Goal: Subscribe to service/newsletter

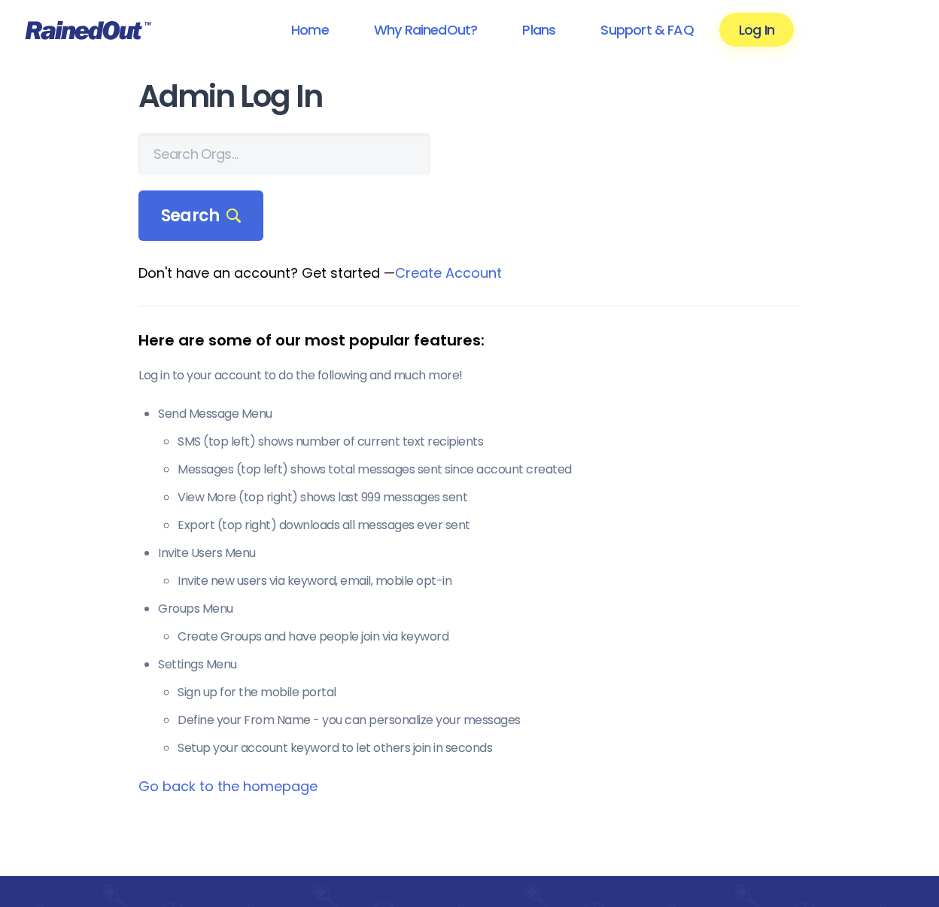
click at [765, 35] on link "Log In" at bounding box center [756, 30] width 74 height 34
click at [762, 36] on link "Log In" at bounding box center [756, 30] width 74 height 34
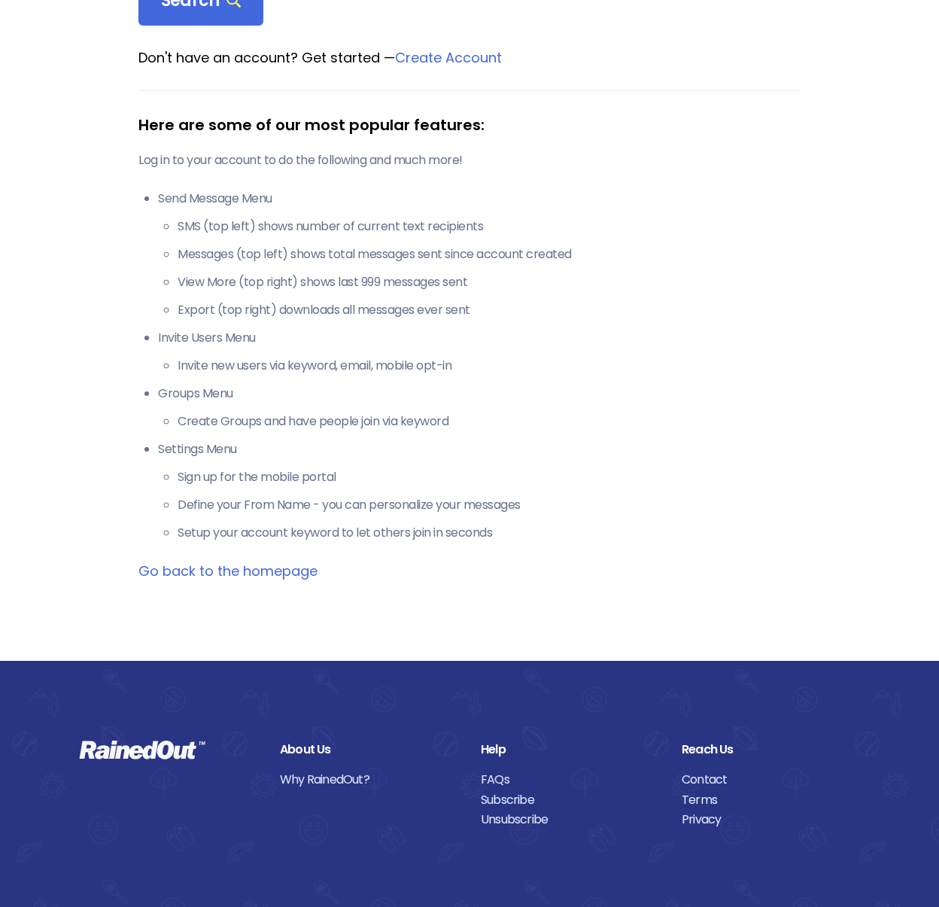
scroll to position [226, 0]
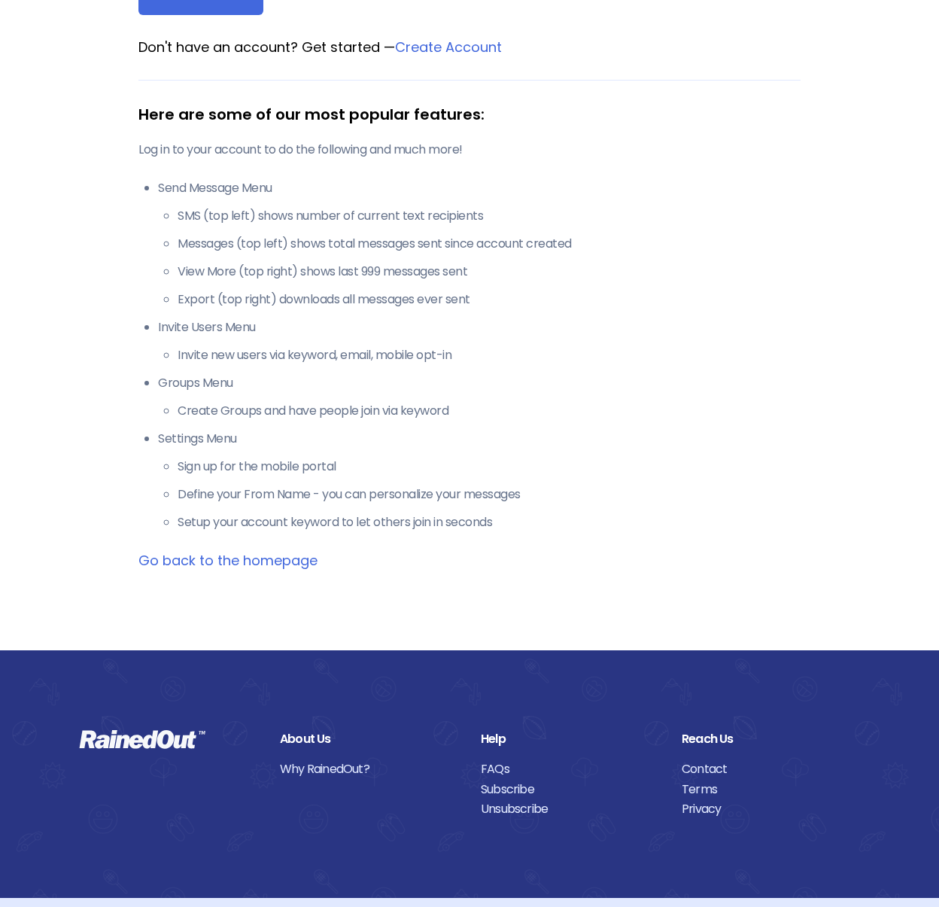
click at [519, 793] on link "Subscribe" at bounding box center [570, 790] width 178 height 20
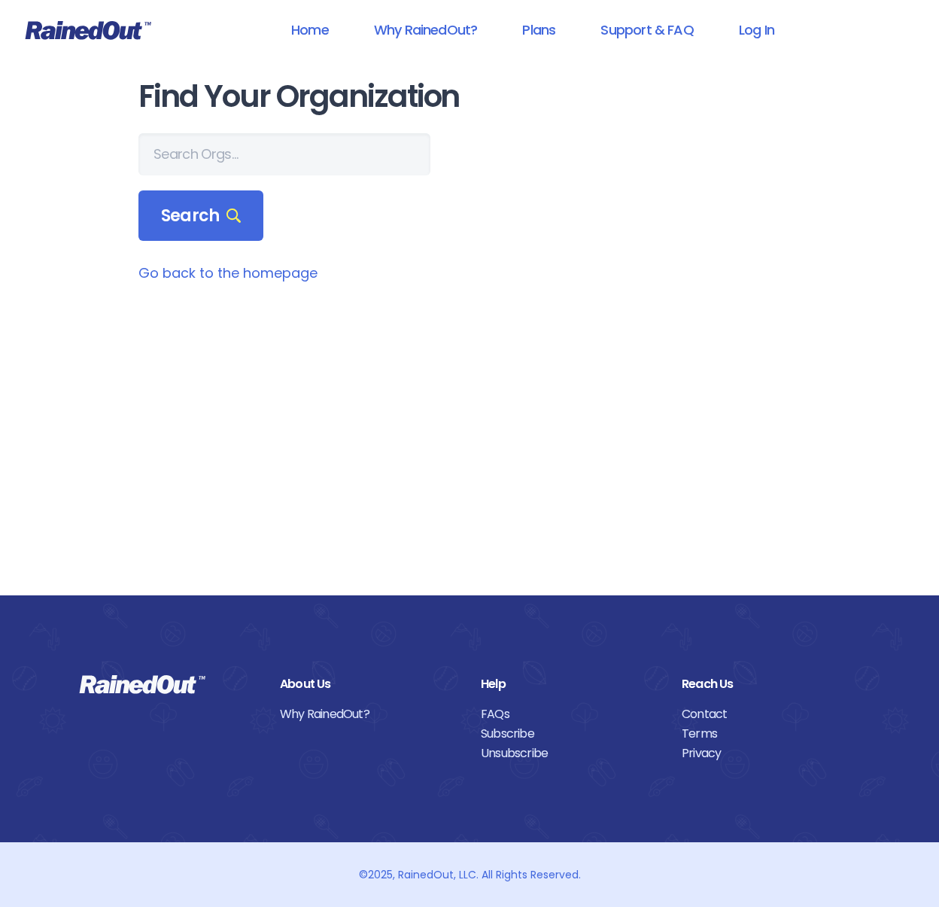
click at [324, 28] on link "Home" at bounding box center [310, 30] width 77 height 34
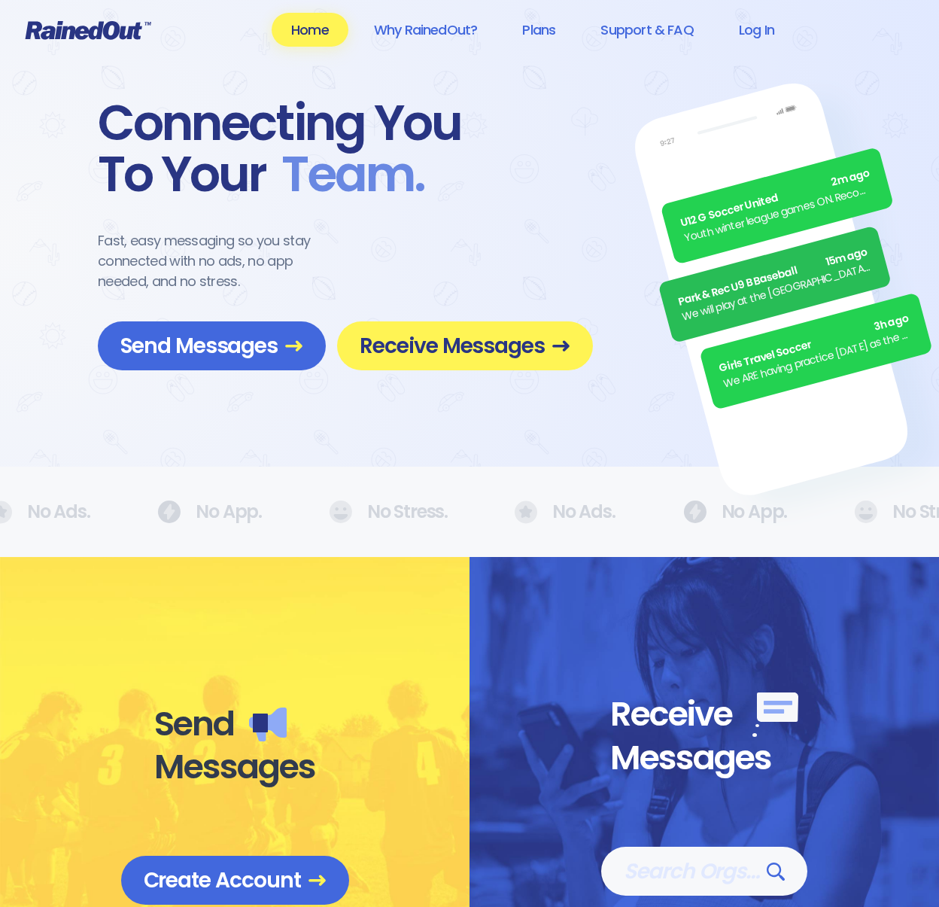
click at [451, 357] on span "Receive Messages" at bounding box center [465, 346] width 211 height 26
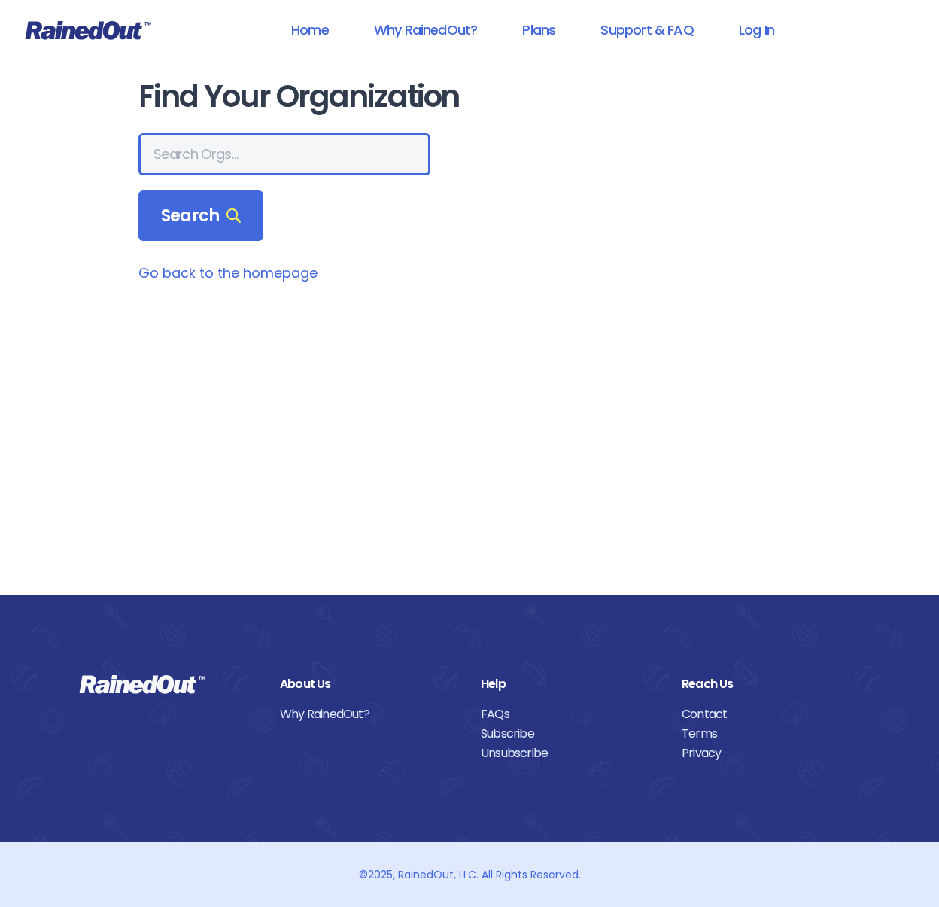
click at [218, 159] on input "text" at bounding box center [284, 154] width 292 height 42
type input "mount pleasant recreation department"
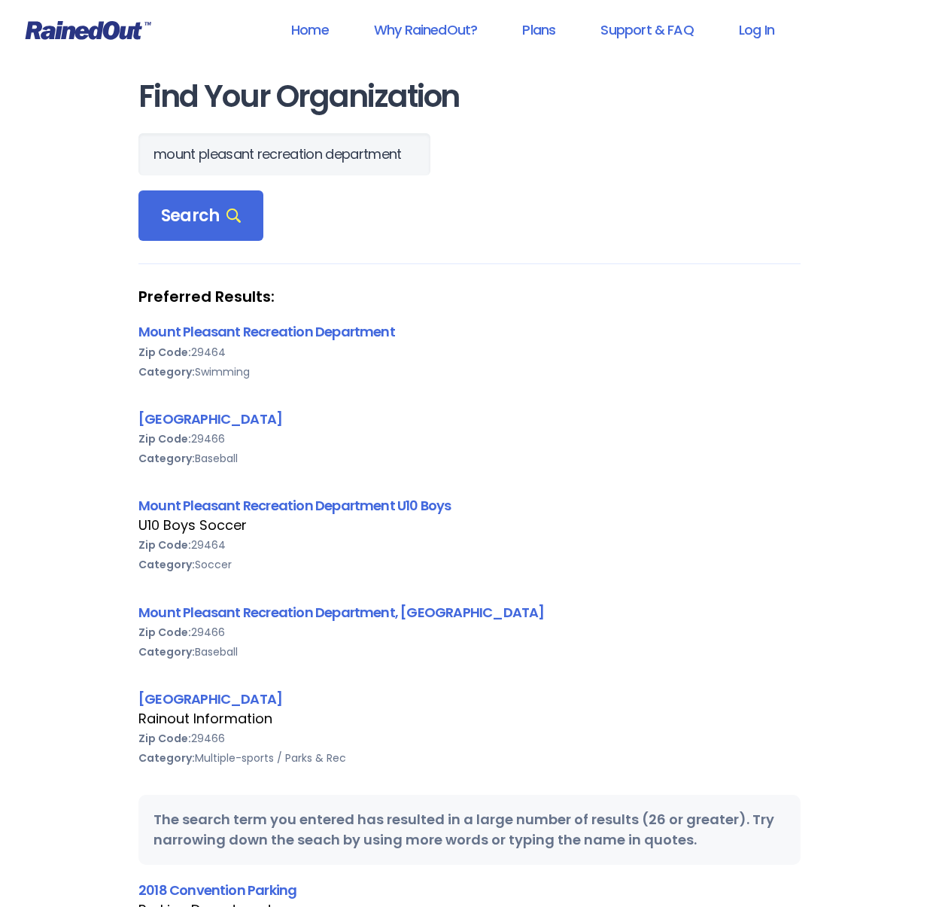
click at [229, 506] on link "Mount Pleasant Recreation Department U10 Boys" at bounding box center [294, 505] width 313 height 19
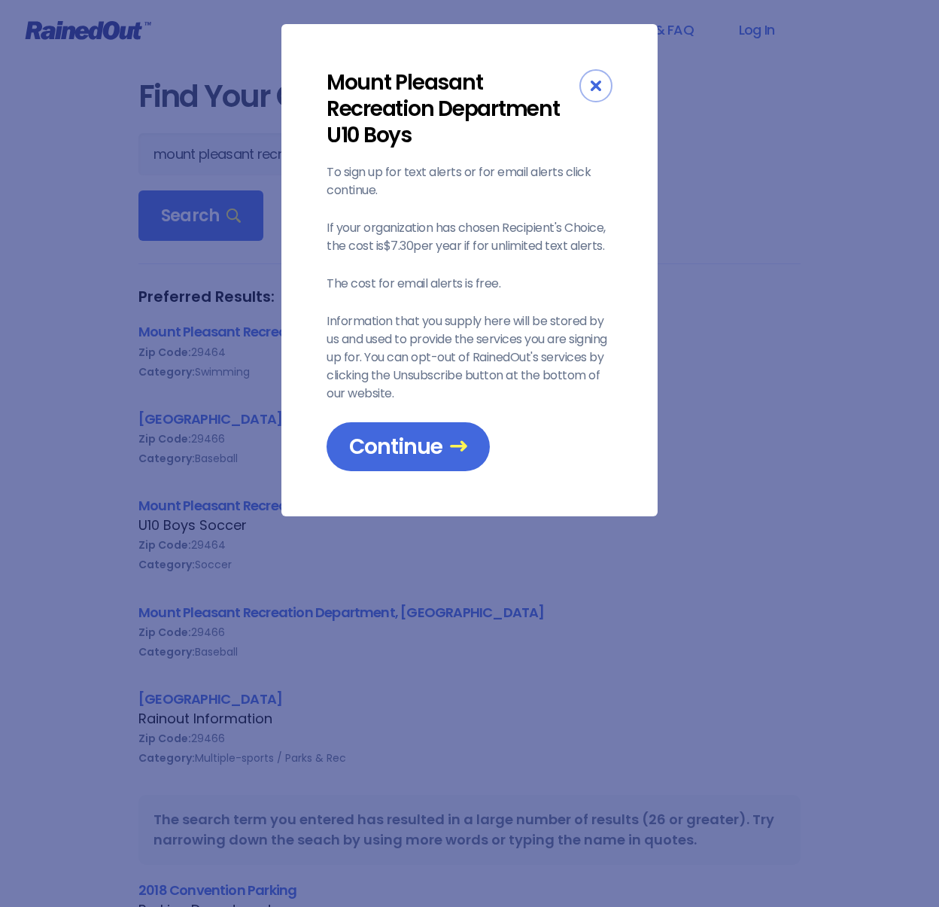
click at [434, 457] on span "Continue" at bounding box center [408, 446] width 118 height 26
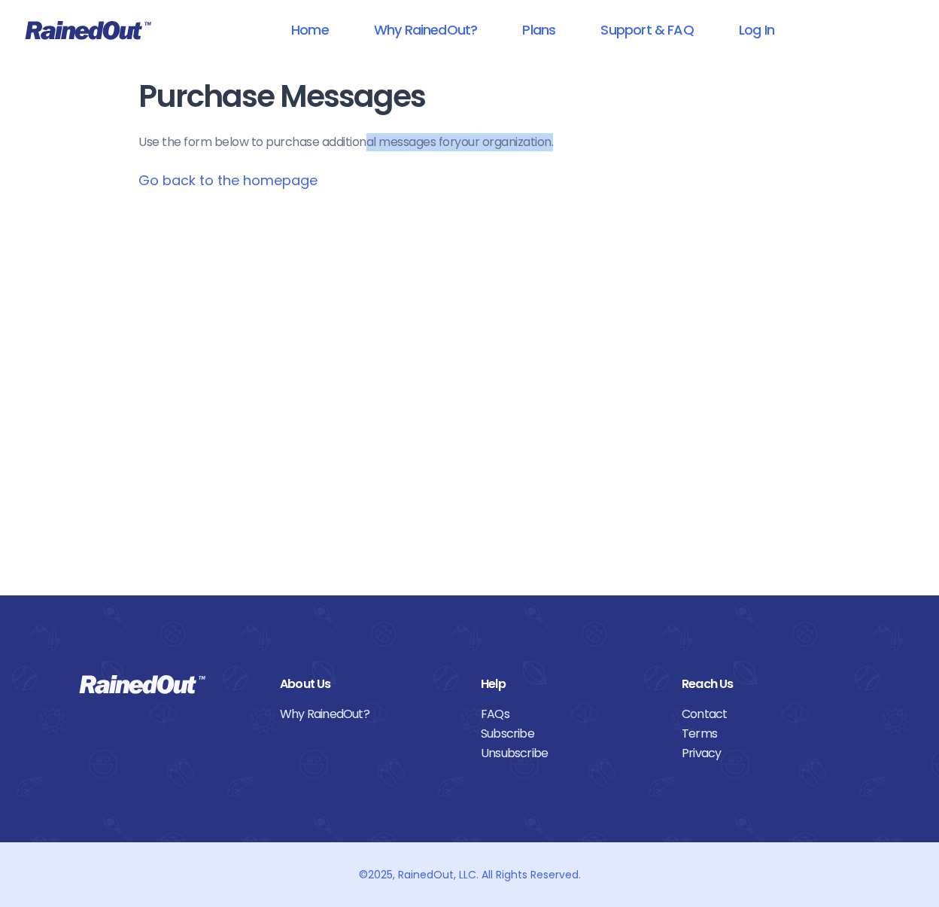
drag, startPoint x: 369, startPoint y: 141, endPoint x: 578, endPoint y: 141, distance: 209.2
click at [578, 141] on p "Use the form below to purchase additional messages for your organization ." at bounding box center [469, 142] width 662 height 18
click at [549, 145] on p "Use the form below to purchase additional messages for your organization ." at bounding box center [469, 142] width 662 height 18
click at [284, 180] on link "Go back to the homepage" at bounding box center [227, 180] width 179 height 19
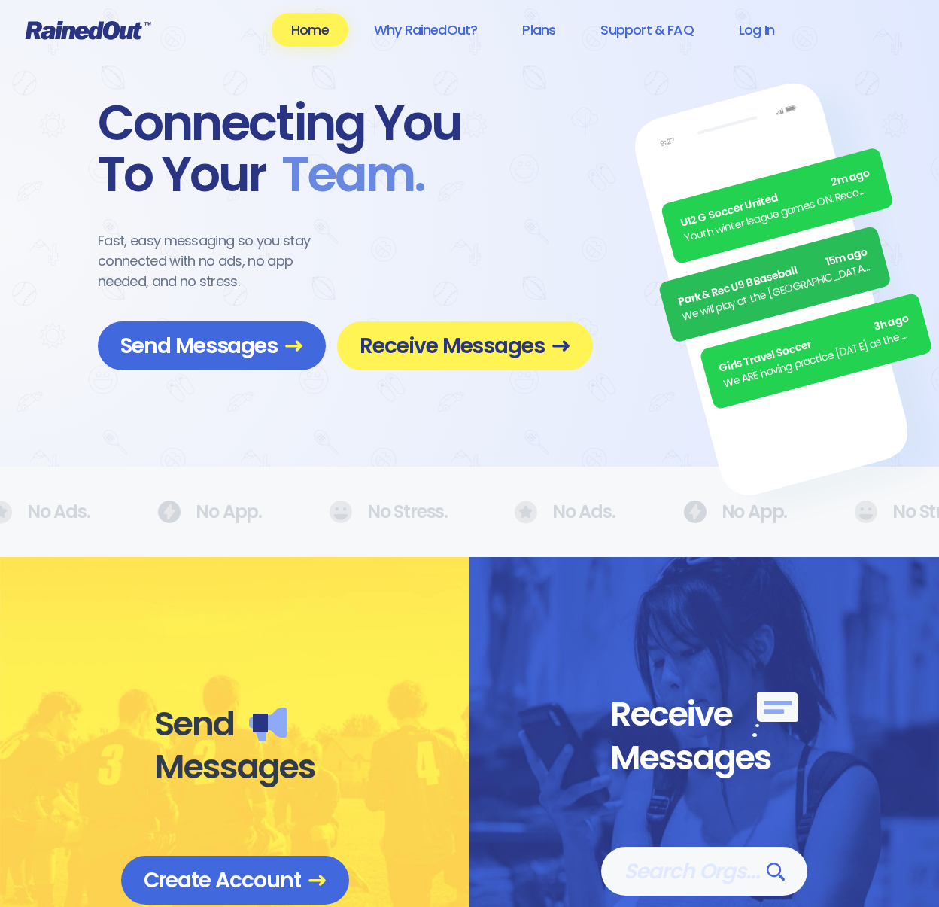
click at [484, 345] on span "Receive Messages" at bounding box center [465, 346] width 211 height 26
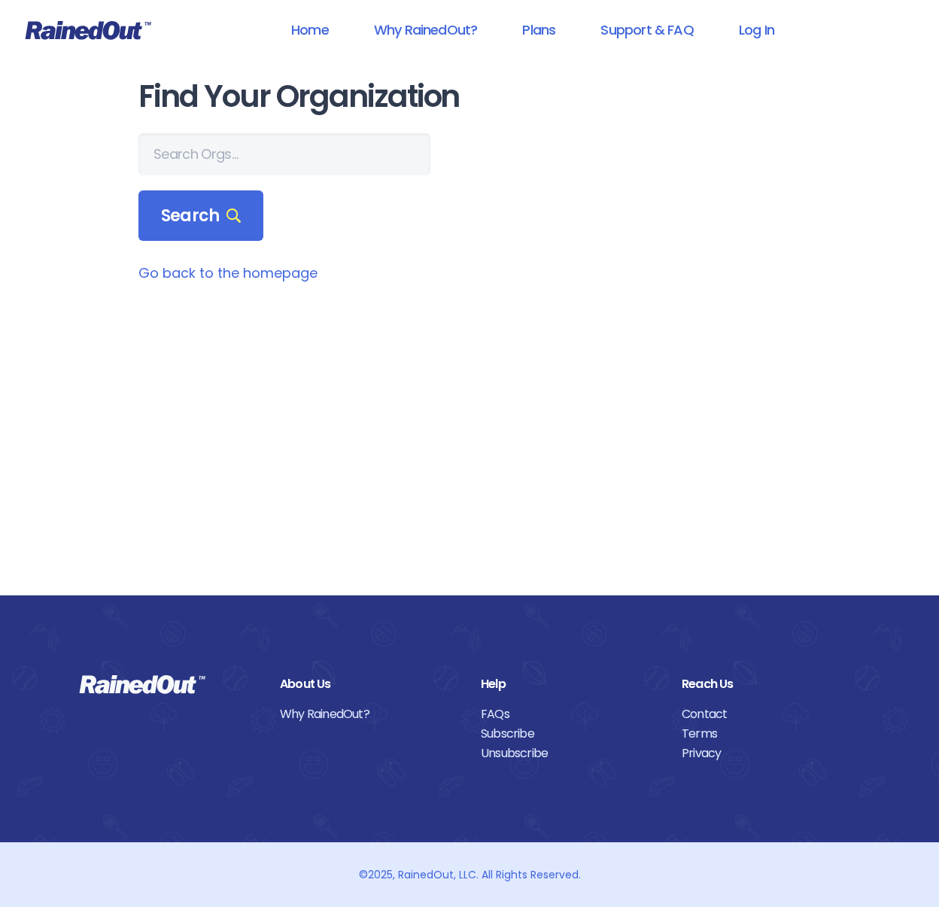
click at [226, 217] on icon at bounding box center [233, 215] width 14 height 14
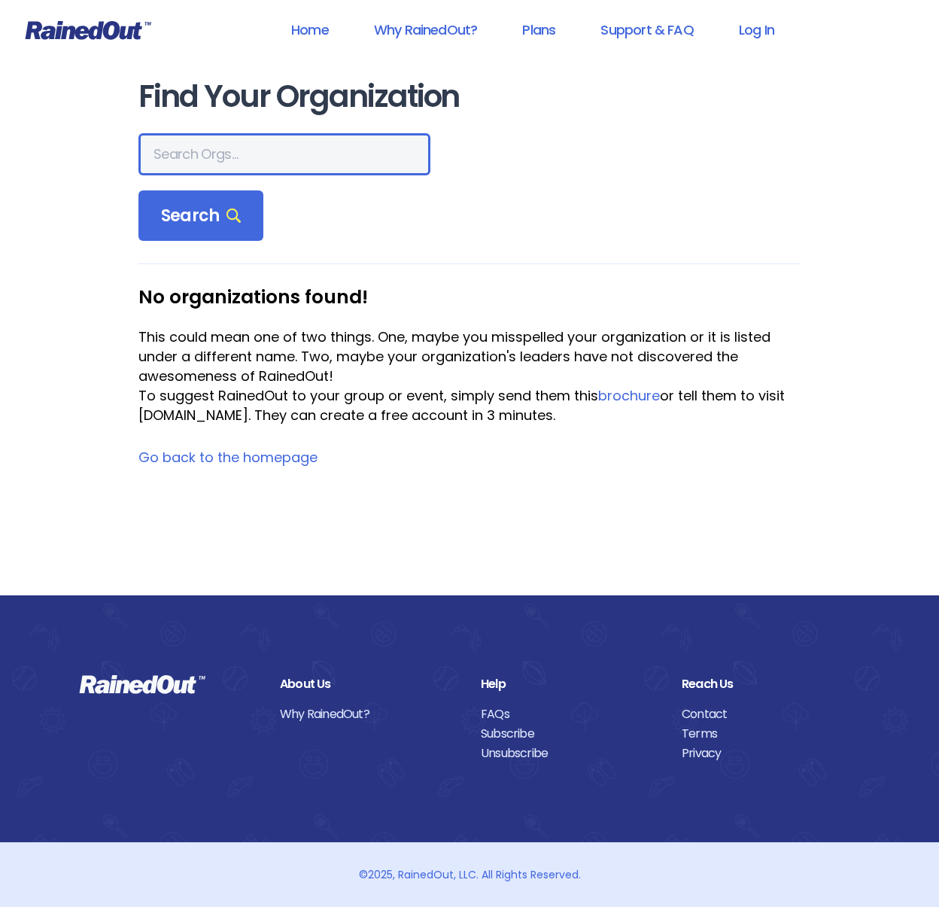
click at [208, 152] on input "text" at bounding box center [284, 154] width 292 height 42
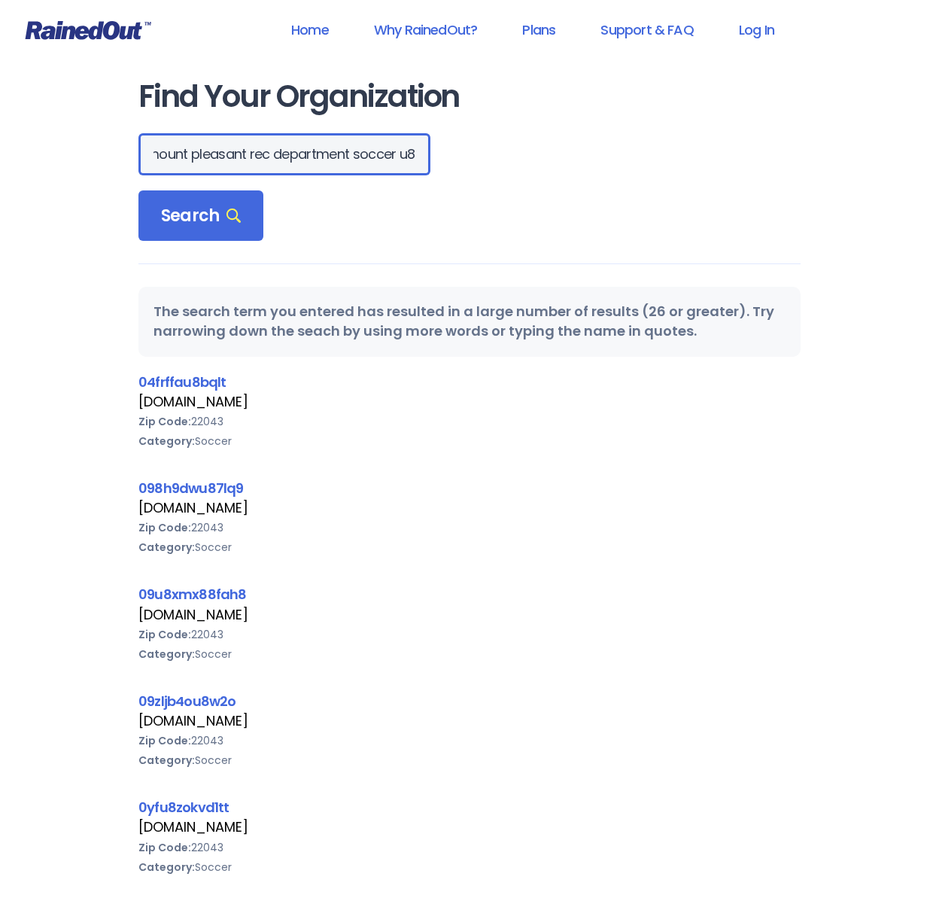
drag, startPoint x: 313, startPoint y: 154, endPoint x: 353, endPoint y: 154, distance: 39.9
click at [353, 154] on div "mount pleasant rec department soccer u8" at bounding box center [469, 154] width 662 height 42
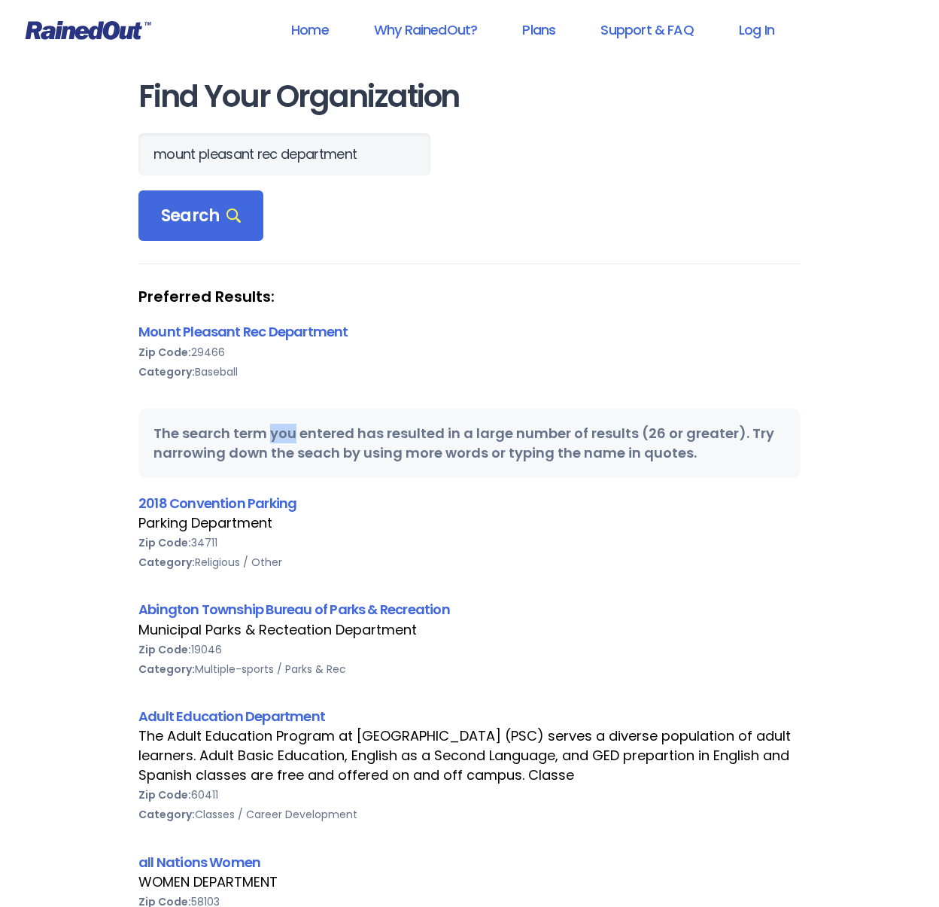
scroll to position [0, 0]
drag, startPoint x: 457, startPoint y: 442, endPoint x: 647, endPoint y: 433, distance: 190.6
click at [647, 433] on div "The search term you entered has resulted in a large number of results (26 or gr…" at bounding box center [469, 443] width 662 height 69
click at [650, 438] on div "The search term you entered has resulted in a large number of results (26 or gr…" at bounding box center [469, 443] width 662 height 69
click at [275, 151] on input "mount pleasant rec department" at bounding box center [284, 154] width 292 height 42
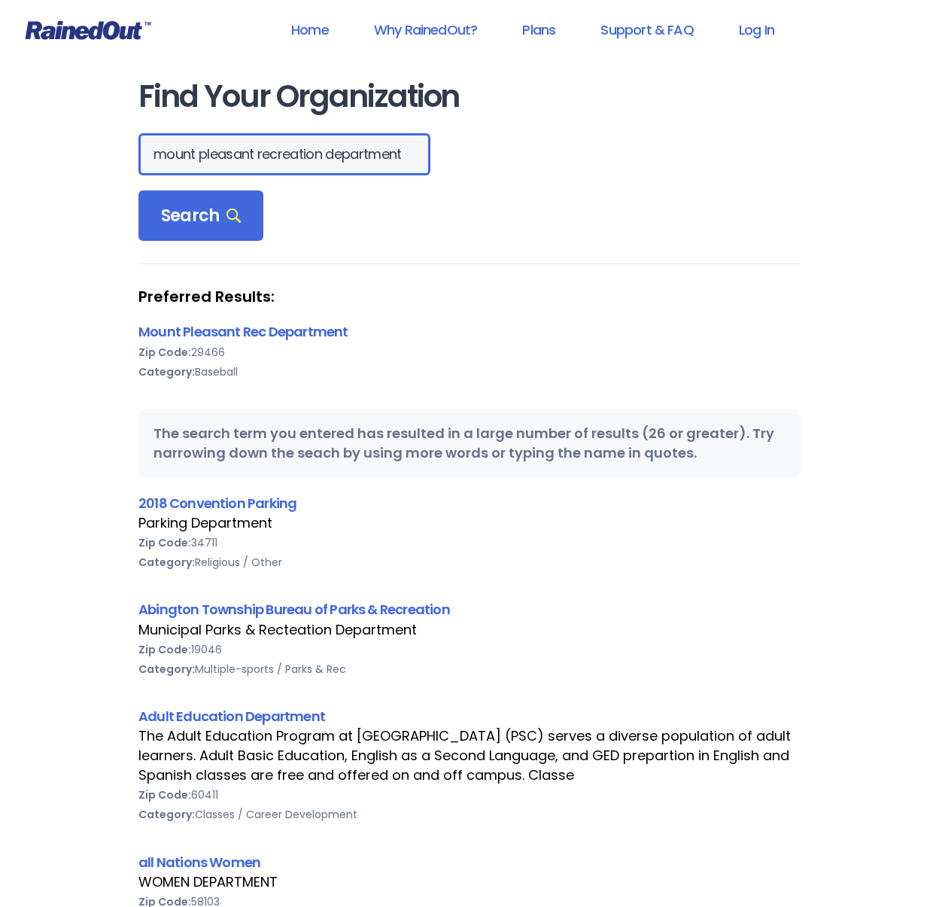
type input "mount pleasant recreation department"
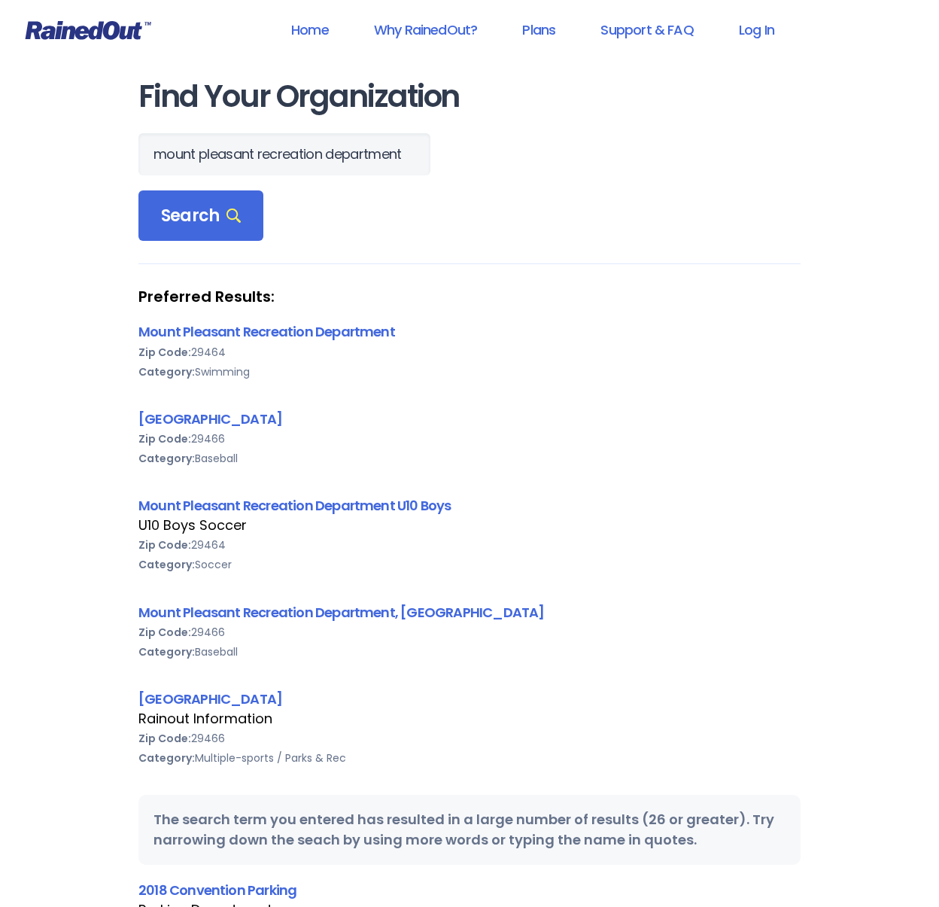
click at [767, 33] on link "Log In" at bounding box center [756, 30] width 74 height 34
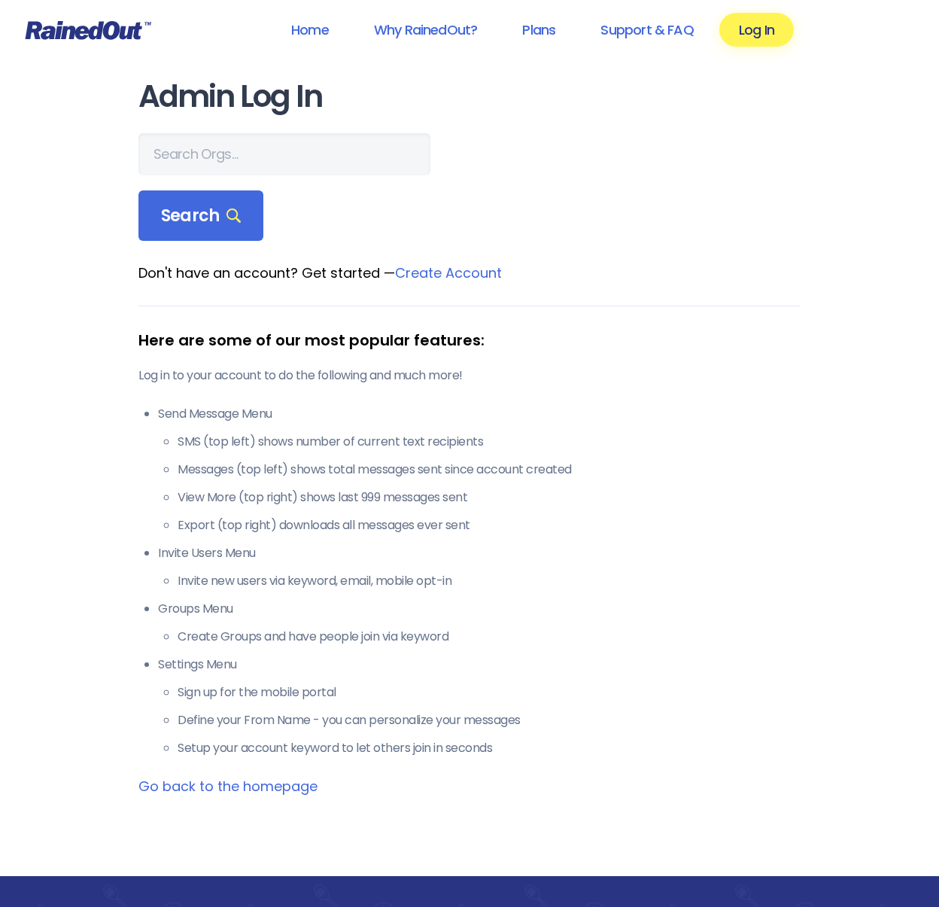
click at [454, 276] on link "Create Account" at bounding box center [448, 272] width 107 height 19
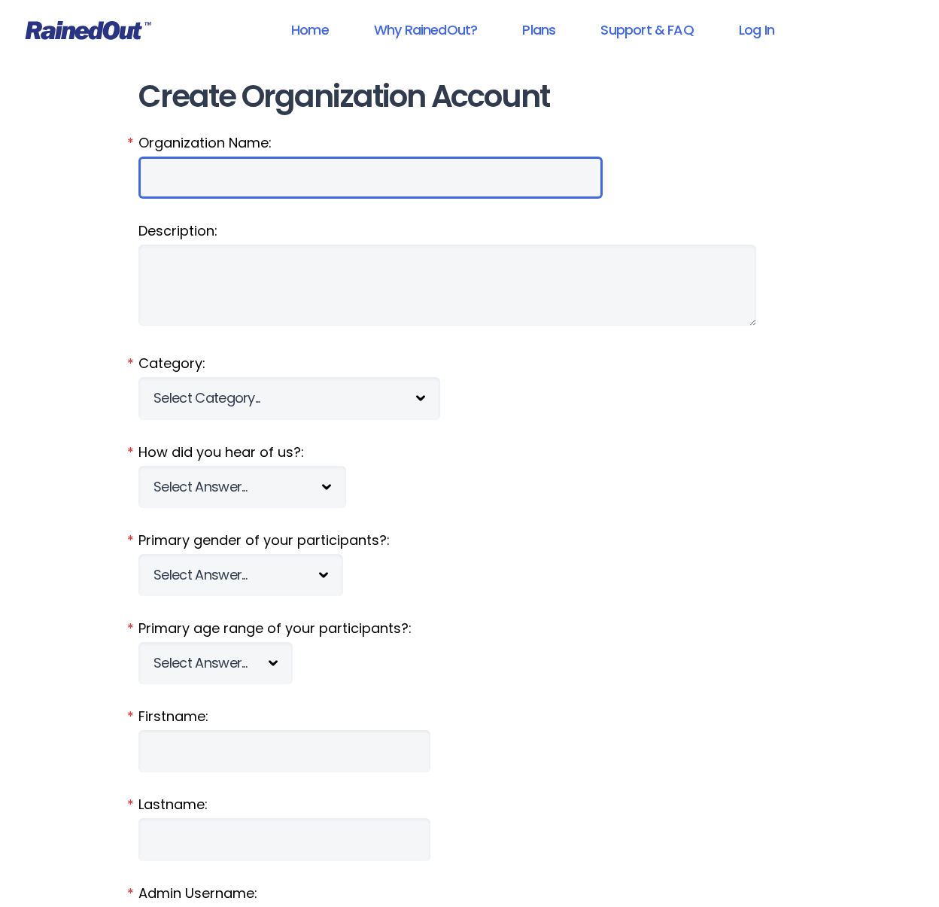
click at [227, 177] on input "Organization Name:" at bounding box center [370, 178] width 464 height 42
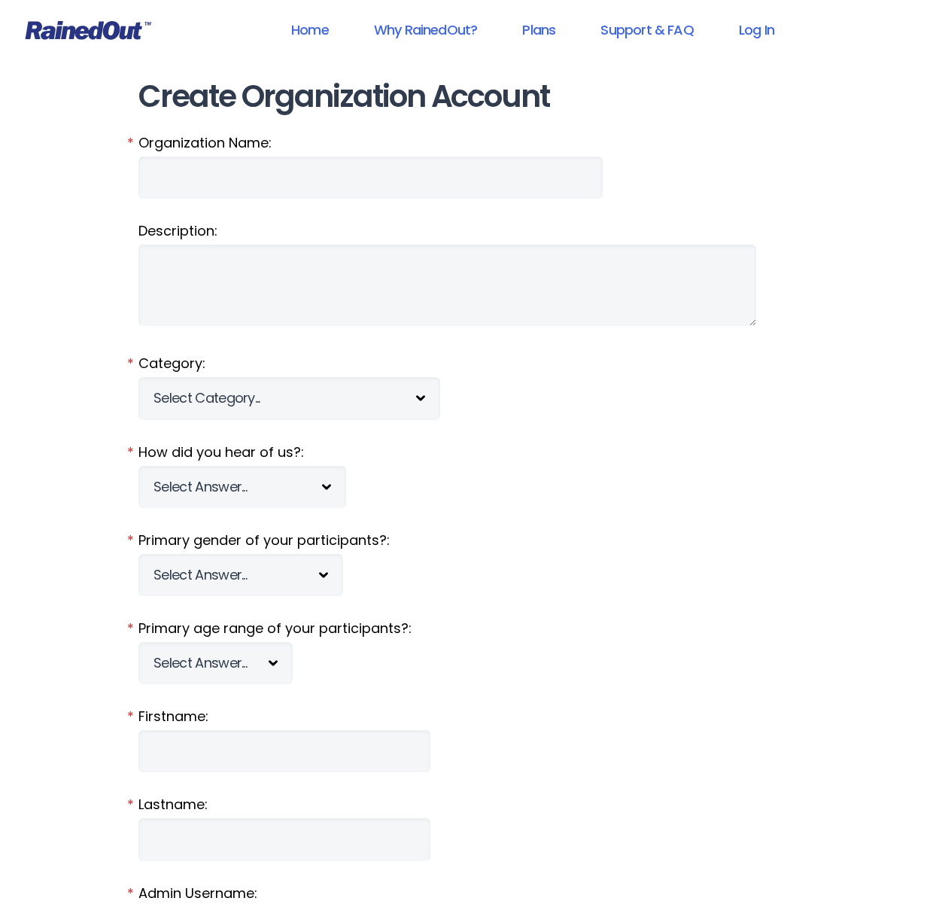
click at [549, 198] on fieldset "Organization Name: *" at bounding box center [469, 165] width 662 height 65
click at [324, 31] on link "Home" at bounding box center [310, 30] width 77 height 34
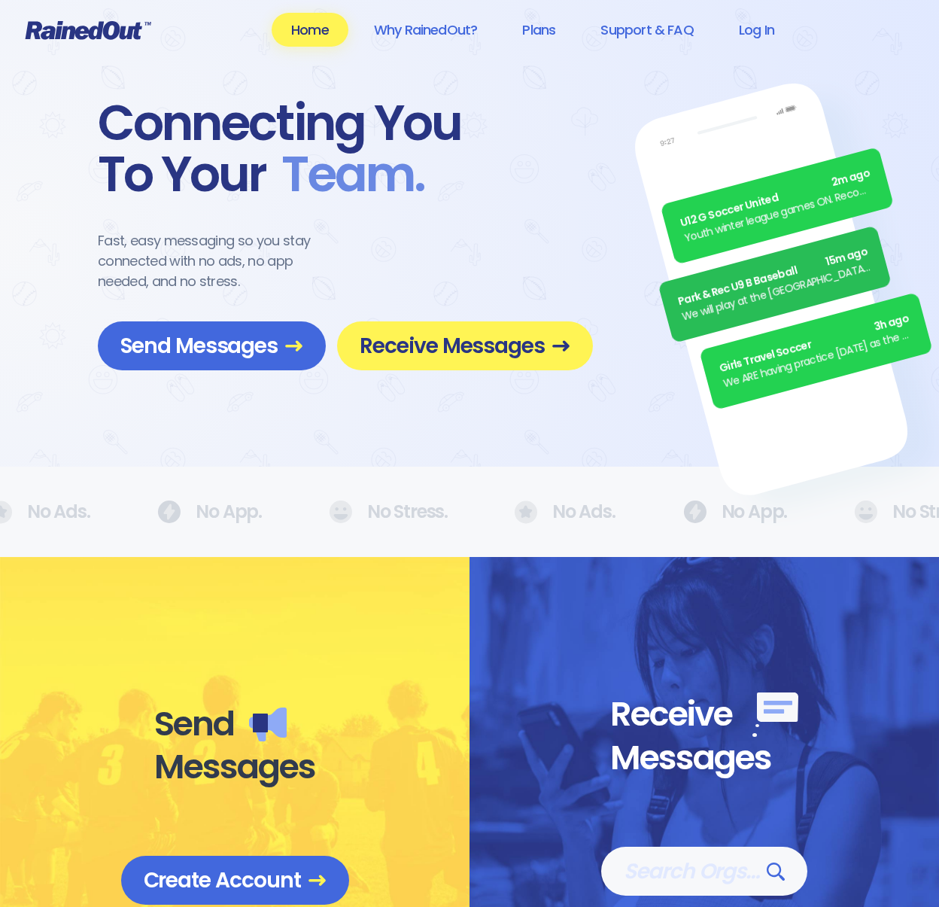
click at [435, 342] on span "Receive Messages" at bounding box center [465, 346] width 211 height 26
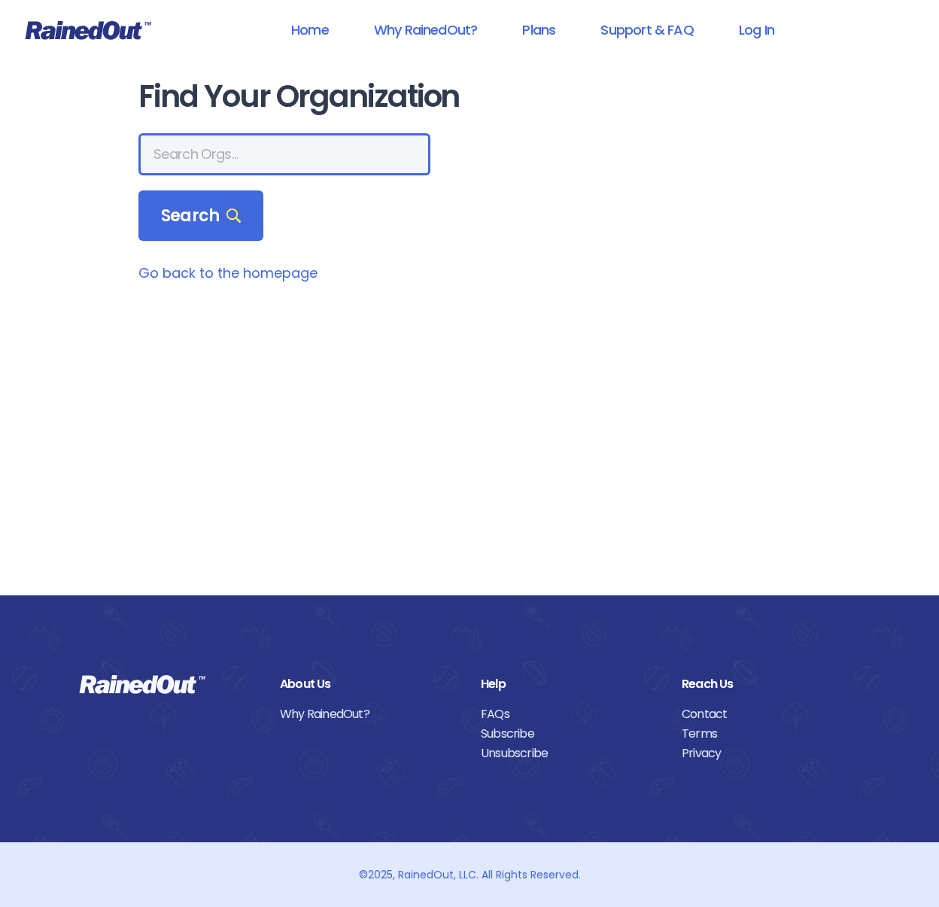
click at [208, 157] on input "text" at bounding box center [284, 154] width 292 height 42
type input "mount pleasant recreation department"
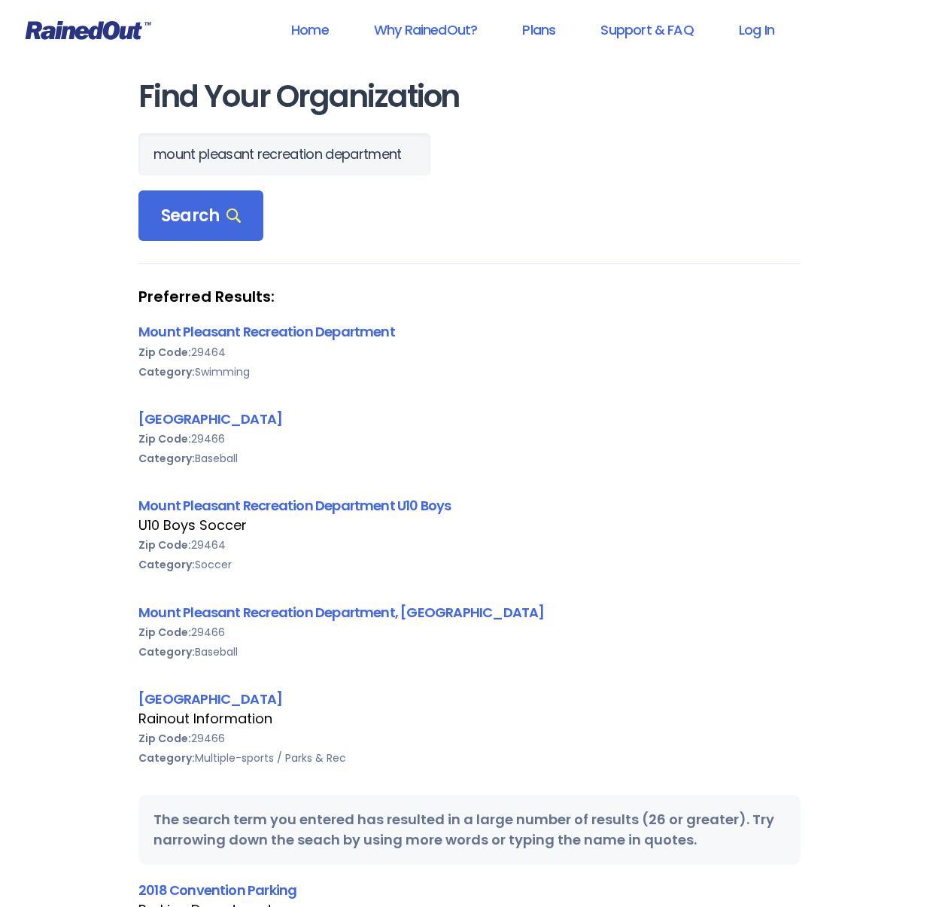
click at [261, 506] on link "Mount Pleasant Recreation Department U10 Boys" at bounding box center [294, 505] width 313 height 19
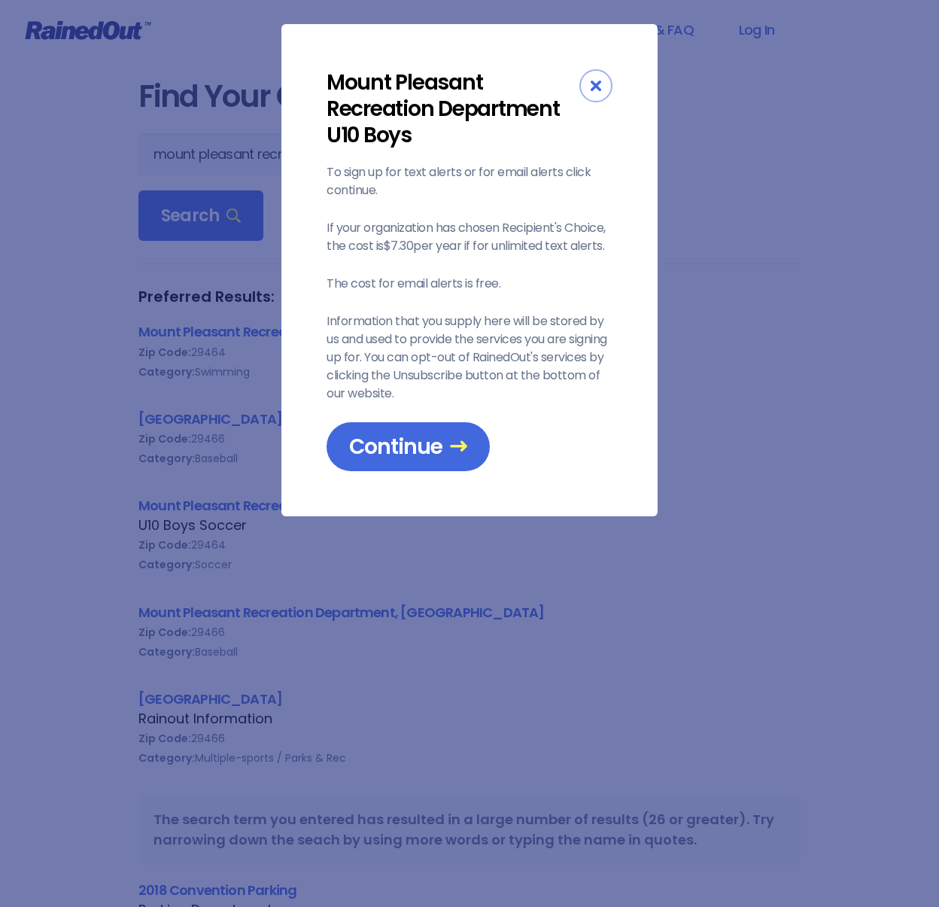
click at [430, 446] on span "Continue" at bounding box center [408, 446] width 118 height 26
